Goal: Task Accomplishment & Management: Manage account settings

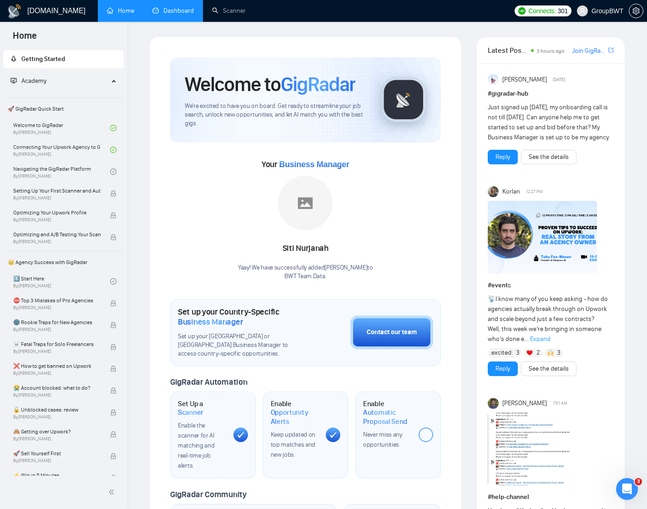
click at [181, 9] on link "Dashboard" at bounding box center [172, 11] width 41 height 8
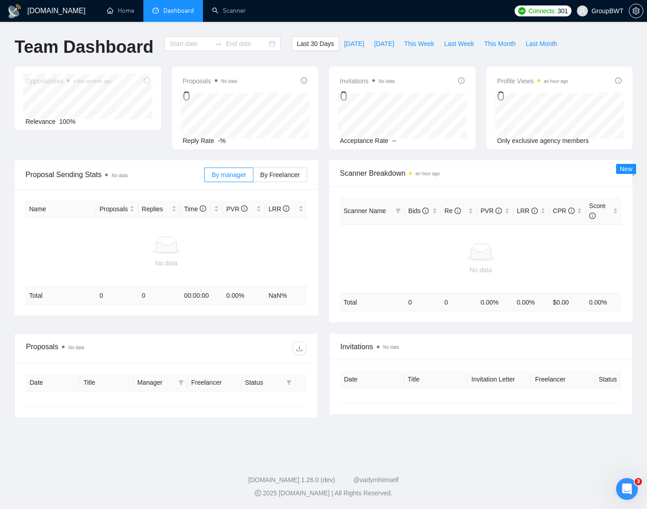
type input "[DATE]"
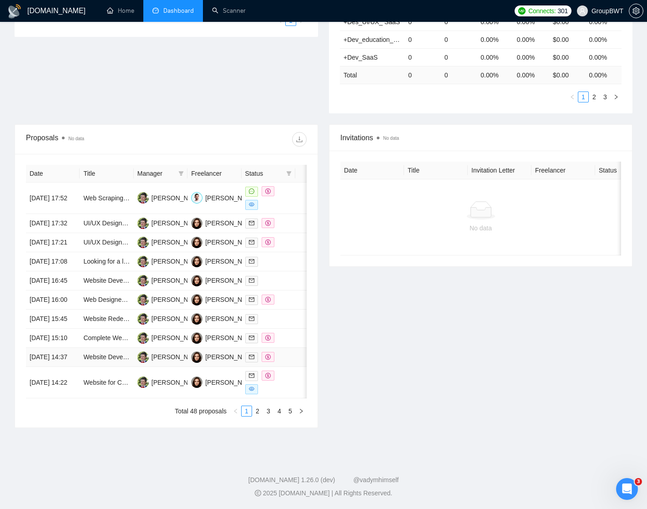
scroll to position [305, 0]
click at [258, 416] on link "2" at bounding box center [258, 411] width 10 height 10
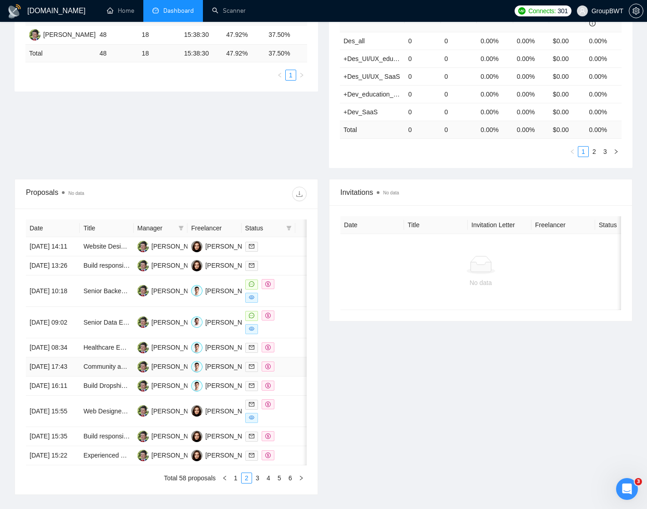
scroll to position [188, 0]
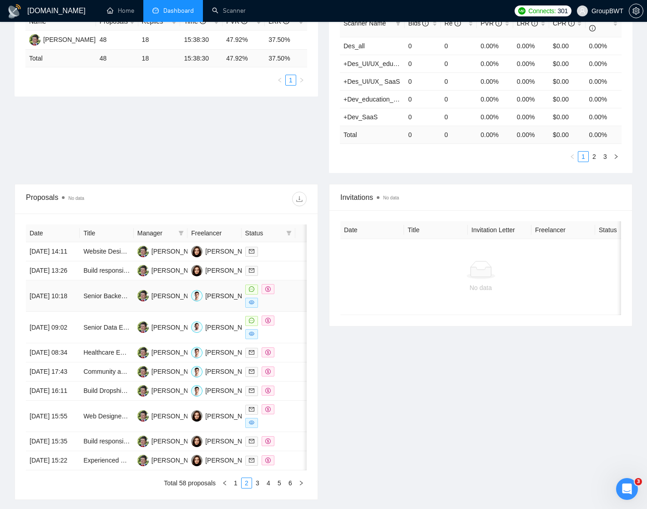
click at [85, 312] on td "Senior Backend Developer Needed for TypeScript/Supabase Project" at bounding box center [107, 295] width 54 height 31
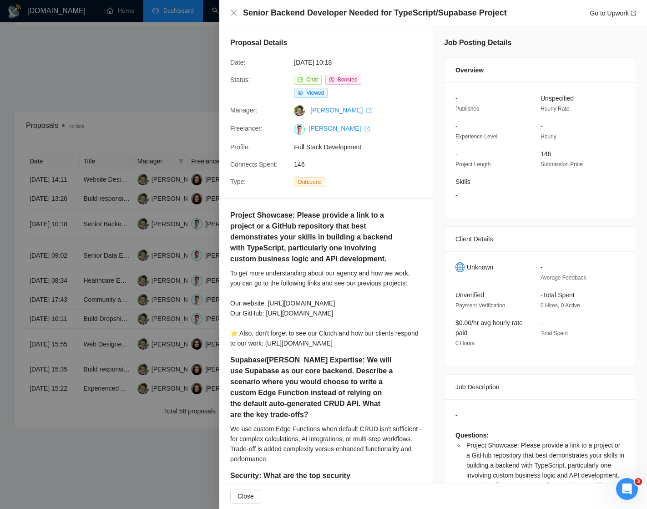
scroll to position [0, 0]
click at [173, 46] on div at bounding box center [323, 254] width 647 height 509
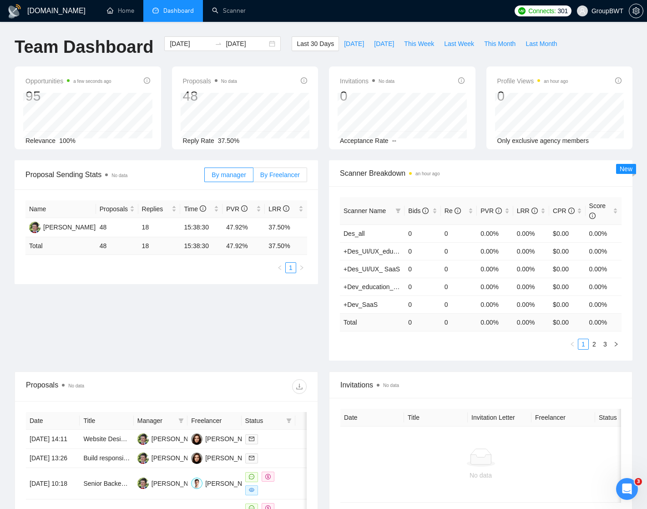
click at [277, 174] on span "By Freelancer" at bounding box center [280, 174] width 40 height 7
click at [253, 177] on input "By Freelancer" at bounding box center [253, 177] width 0 height 0
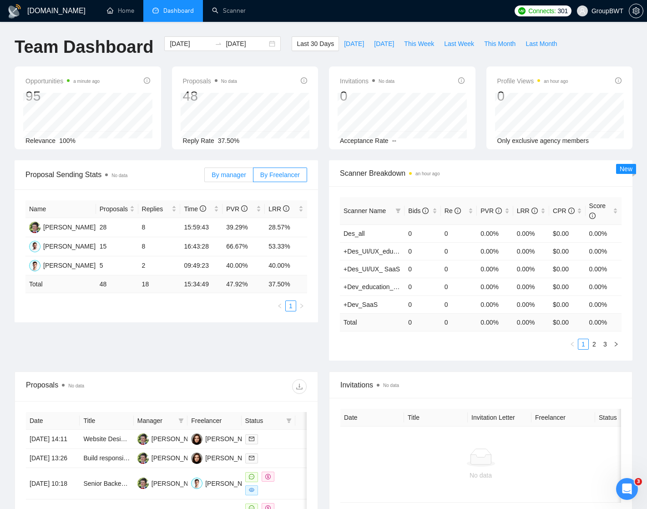
click at [229, 177] on span "By manager" at bounding box center [229, 174] width 34 height 7
click at [205, 177] on input "By manager" at bounding box center [205, 177] width 0 height 0
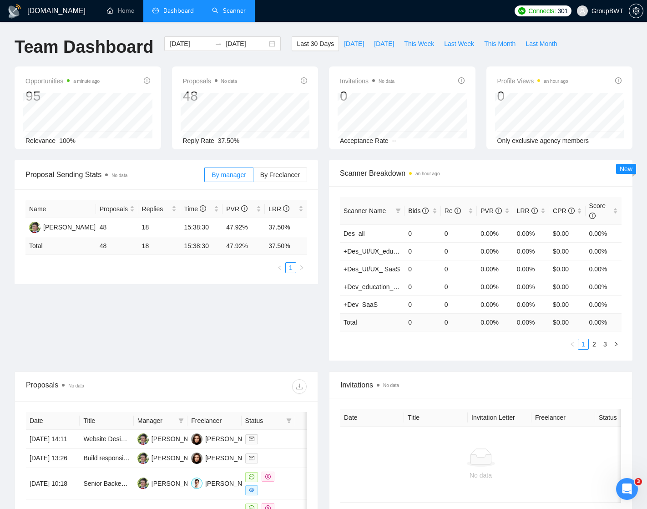
click at [224, 15] on link "Scanner" at bounding box center [229, 11] width 34 height 8
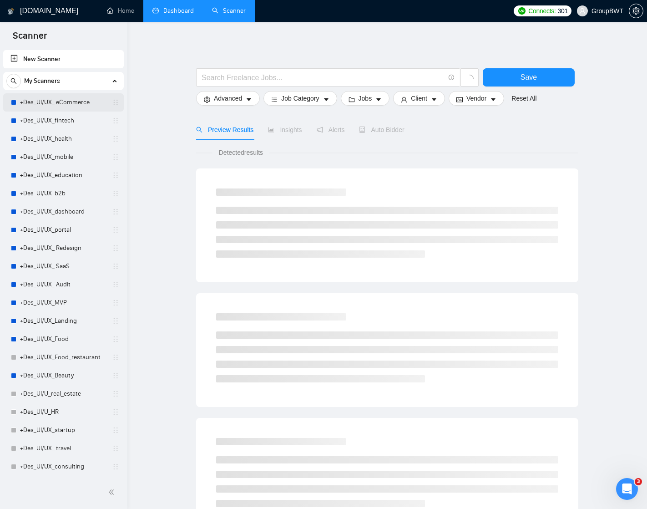
click at [58, 101] on link "+Des_UI/UX_ eCommerce" at bounding box center [63, 102] width 86 height 18
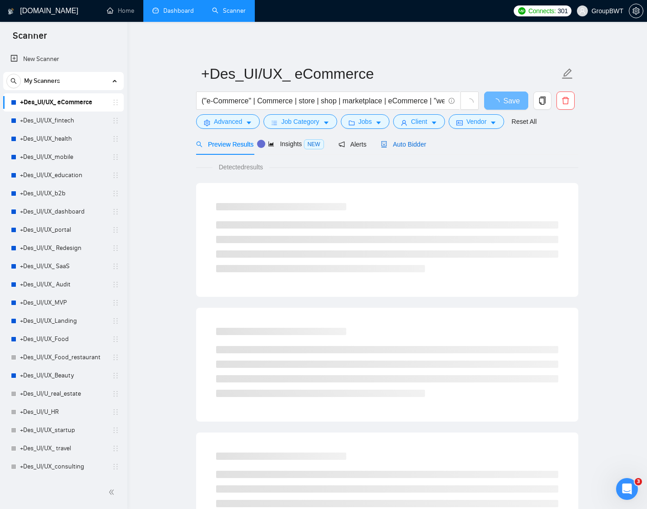
click at [415, 144] on span "Auto Bidder" at bounding box center [403, 144] width 45 height 7
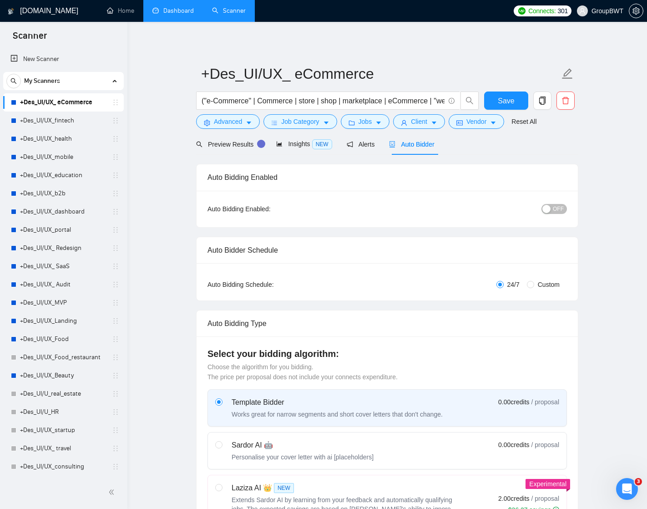
click at [49, 12] on h1 "[DOMAIN_NAME]" at bounding box center [49, 11] width 58 height 22
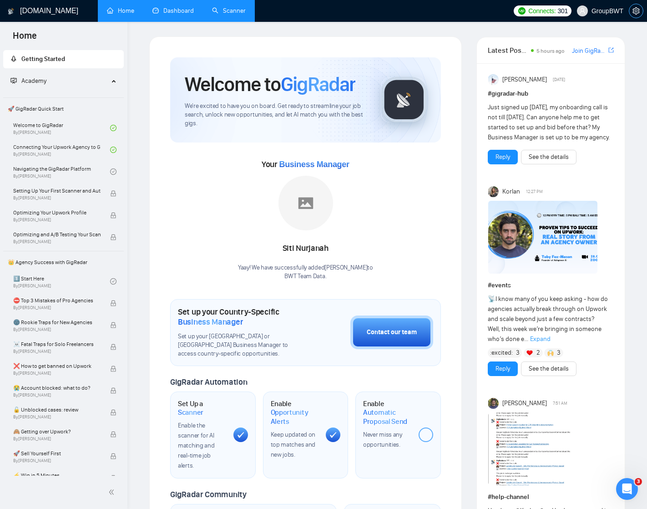
click at [636, 13] on icon "setting" at bounding box center [636, 10] width 7 height 7
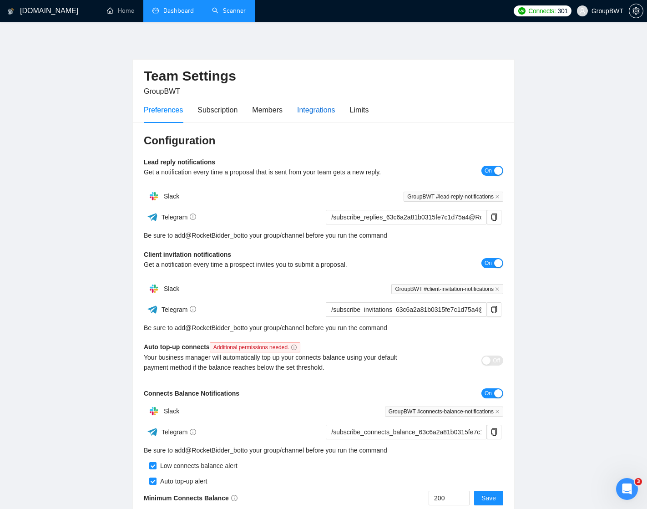
click at [332, 112] on div "Integrations" at bounding box center [316, 109] width 38 height 11
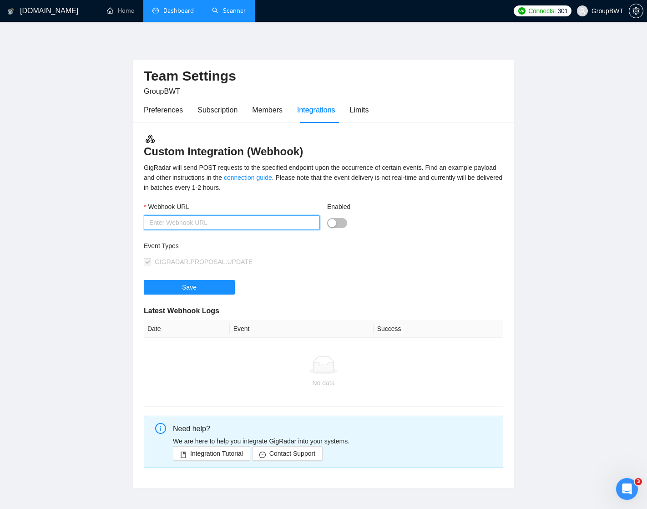
click at [242, 217] on input "Webhook URL" at bounding box center [232, 222] width 176 height 15
paste input "[URL][DOMAIN_NAME]"
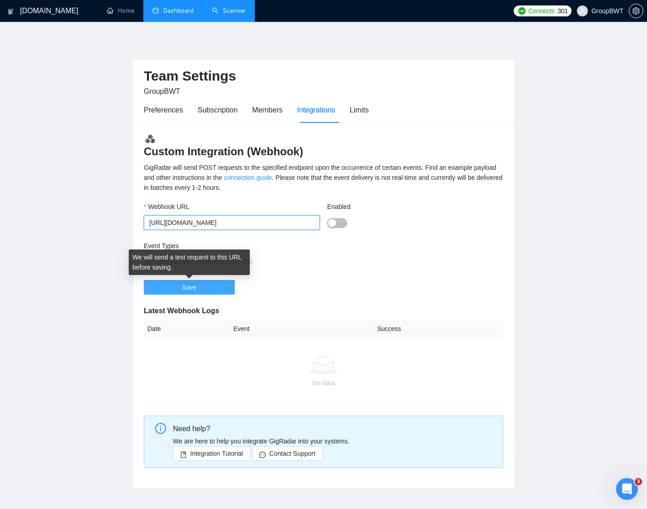
type input "[URL][DOMAIN_NAME]"
click at [183, 288] on span "Save" at bounding box center [189, 287] width 15 height 10
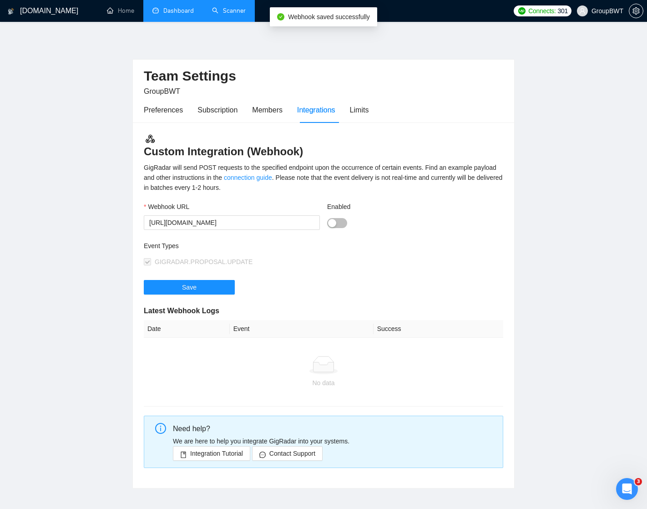
click at [334, 221] on div "button" at bounding box center [332, 223] width 8 height 8
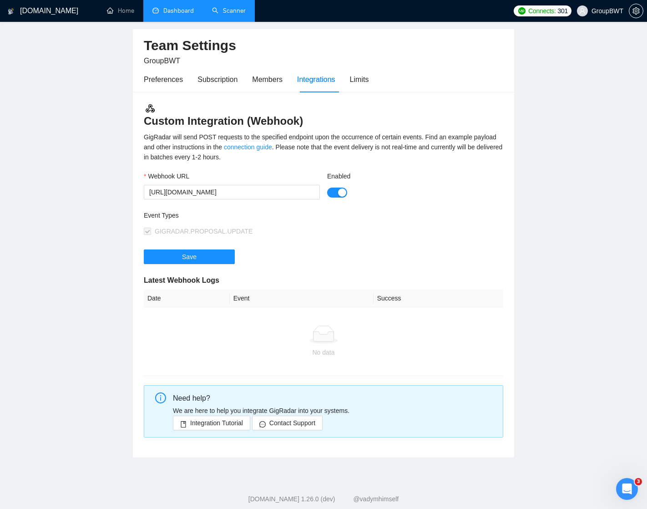
scroll to position [33, 0]
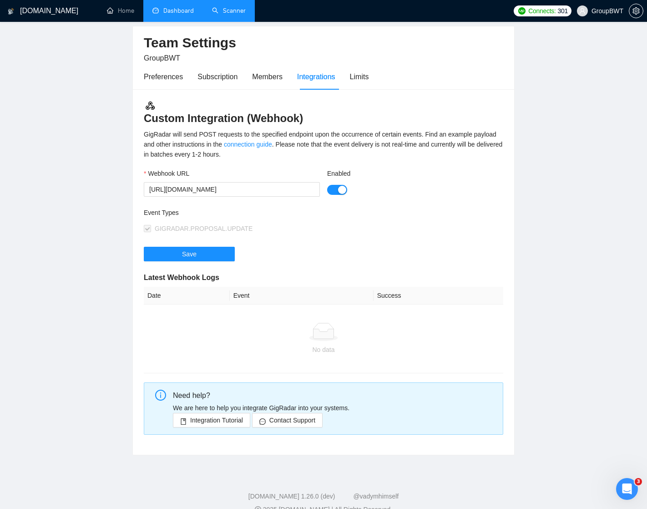
click at [252, 266] on div "Save" at bounding box center [324, 259] width 360 height 25
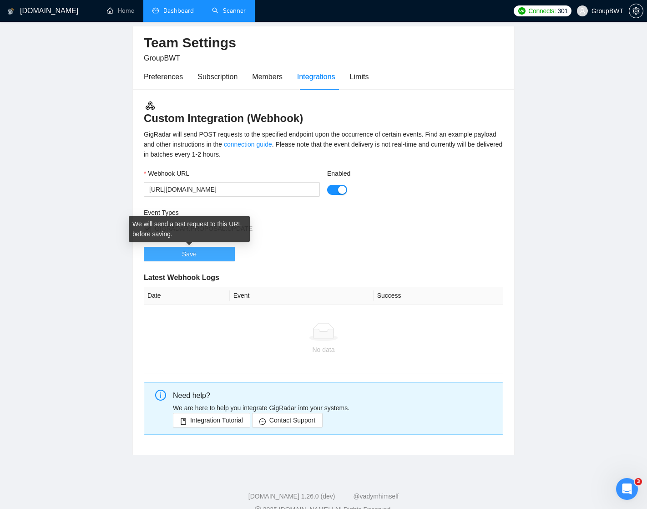
click at [188, 253] on span "Save" at bounding box center [189, 254] width 15 height 10
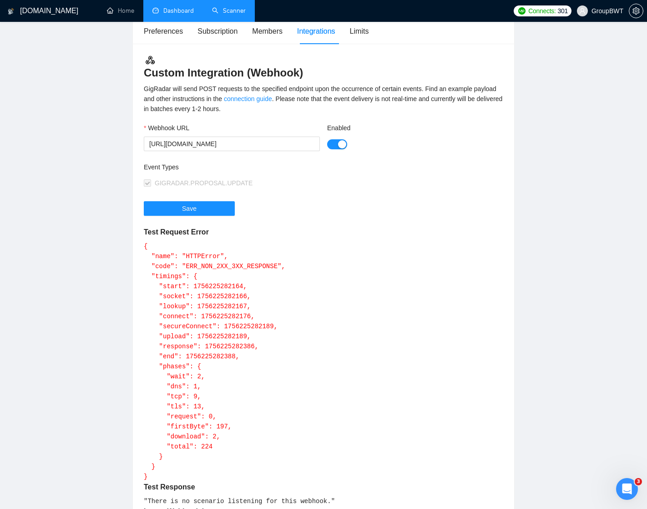
scroll to position [82, 0]
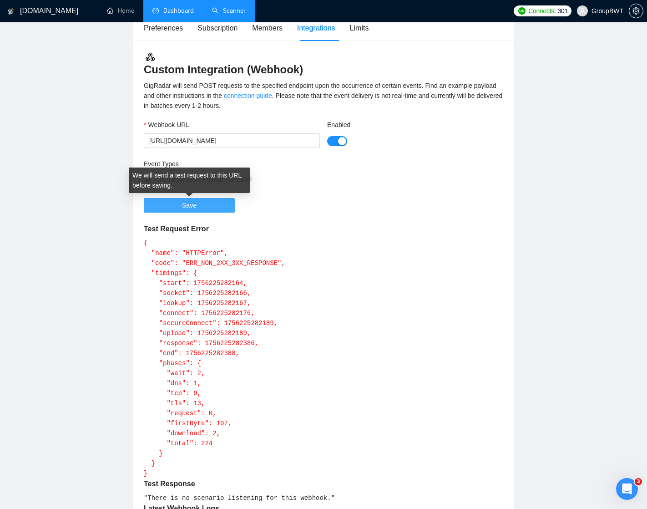
click at [206, 204] on button "Save" at bounding box center [189, 205] width 91 height 15
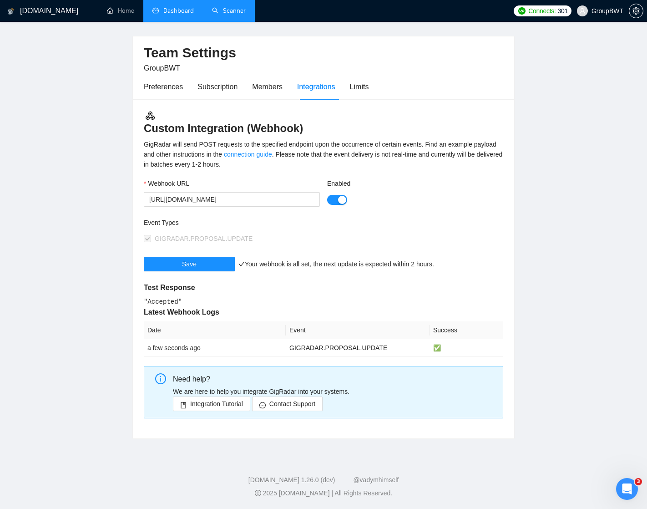
scroll to position [23, 0]
click at [213, 405] on span "Integration Tutorial" at bounding box center [216, 404] width 53 height 10
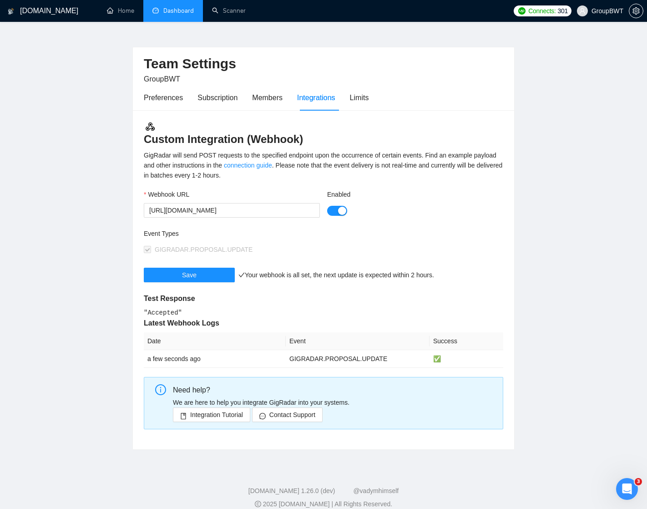
click at [341, 210] on div "button" at bounding box center [342, 211] width 8 height 8
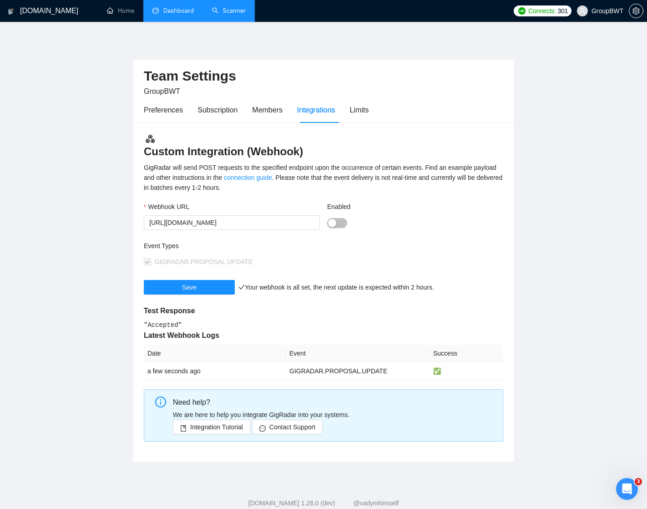
scroll to position [0, 0]
click at [231, 8] on link "Scanner" at bounding box center [229, 11] width 34 height 8
